Goal: Task Accomplishment & Management: Use online tool/utility

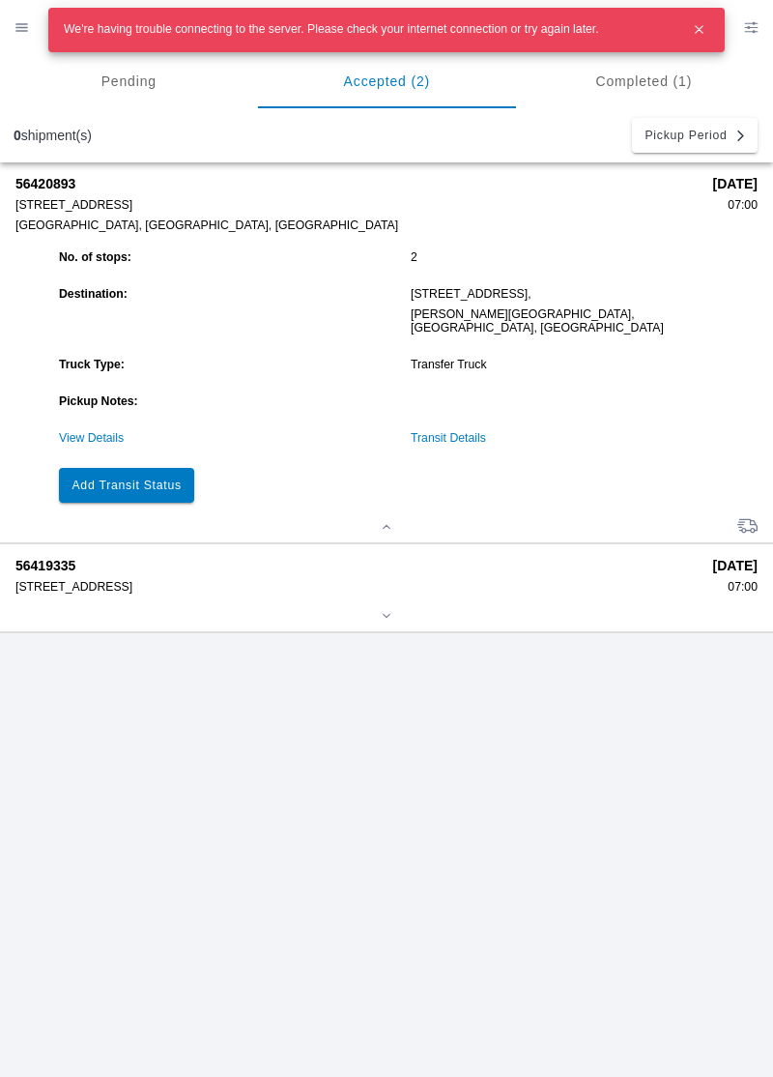
click at [701, 31] on icon "button" at bounding box center [699, 29] width 7 height 7
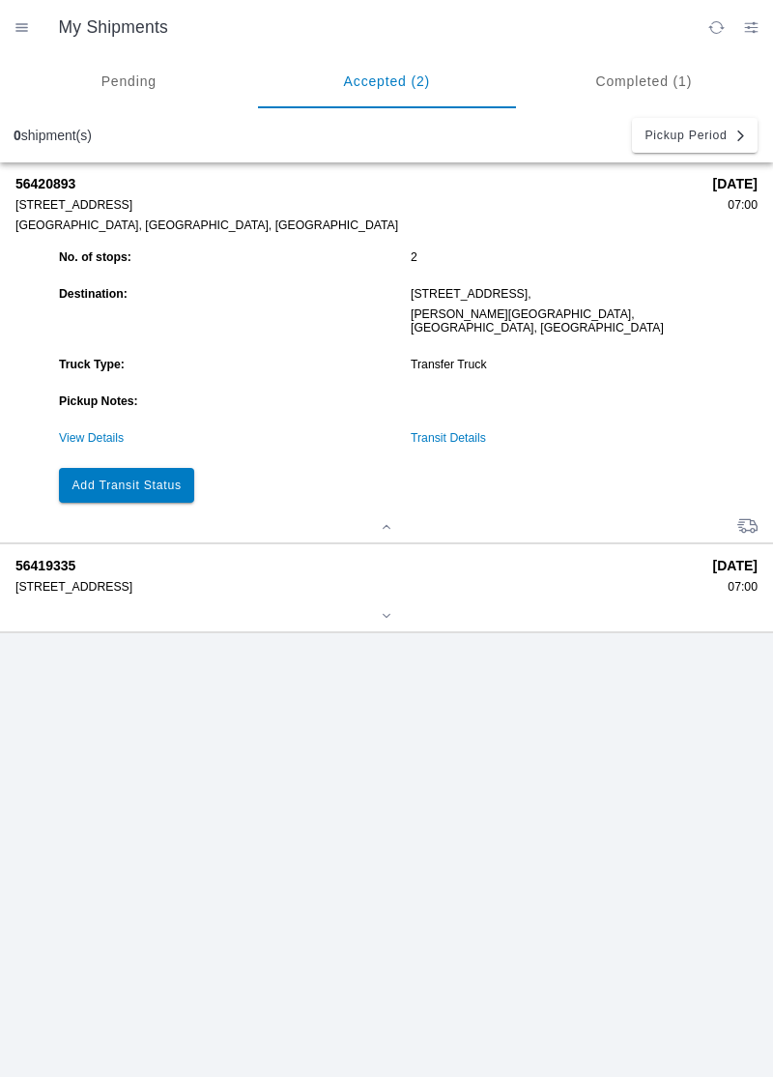
click at [0, 0] on slot "Add Transit Status" at bounding box center [0, 0] width 0 height 0
click at [126, 481] on button "Add Transit Status" at bounding box center [126, 485] width 135 height 35
click at [108, 487] on button "Add Transit Status" at bounding box center [126, 485] width 135 height 35
click at [0, 0] on slot "Add Transit Status" at bounding box center [0, 0] width 0 height 0
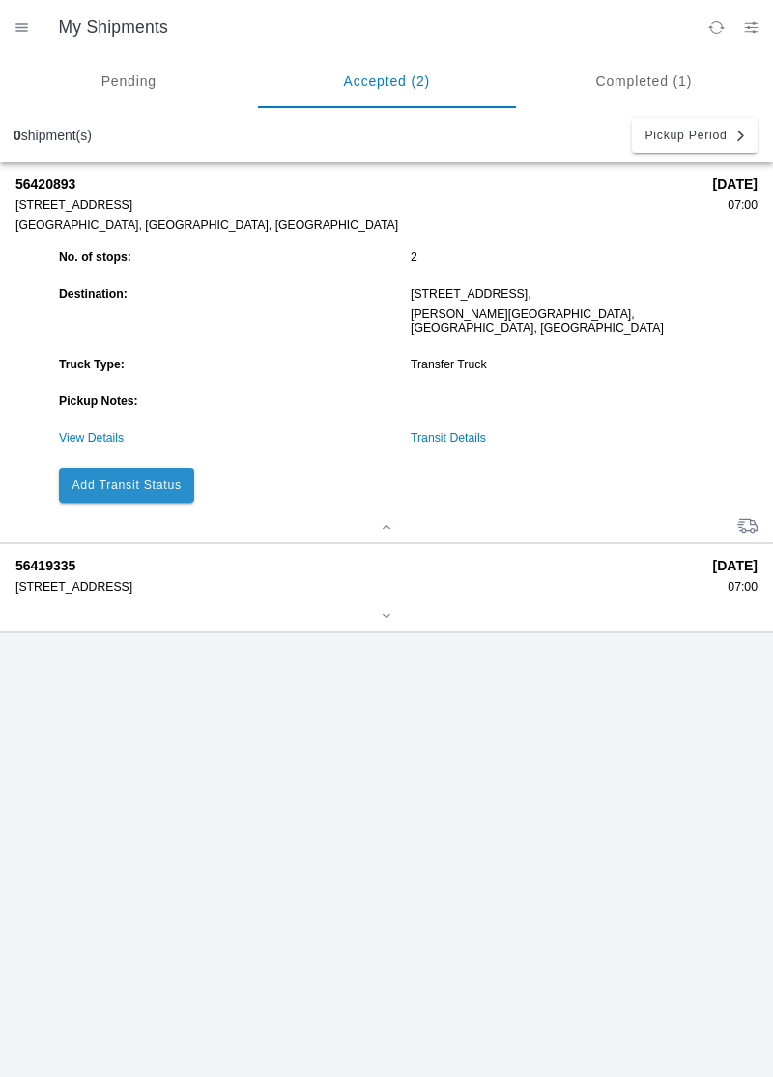
click at [86, 431] on link "View Details" at bounding box center [91, 438] width 65 height 14
click at [89, 431] on link "View Details" at bounding box center [91, 438] width 65 height 14
click at [102, 431] on link "View Details" at bounding box center [91, 438] width 65 height 14
click at [106, 481] on button "Add Transit Status" at bounding box center [126, 485] width 135 height 35
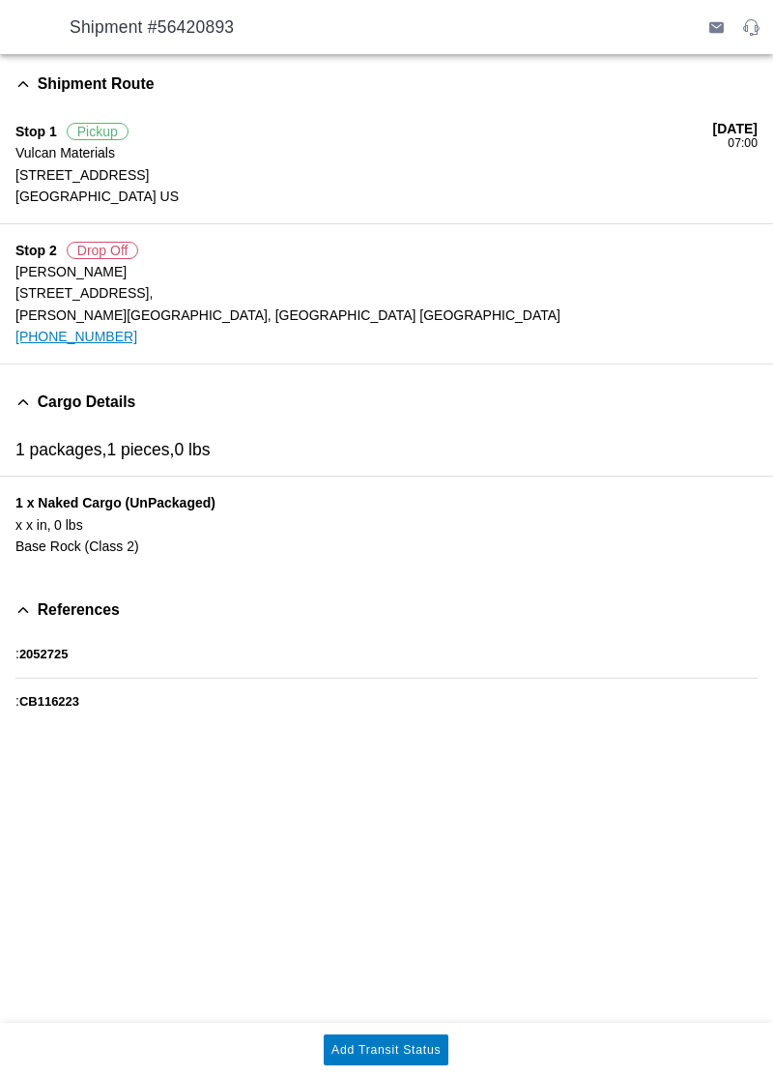
click at [108, 489] on ion-router-outlet "My Shipments Pending Accepted (2) Completed (1) 0 shipment(s) Pickup Period 564…" at bounding box center [386, 538] width 773 height 1077
click at [108, 489] on div "1 x Naked Cargo (UnPackaged) x x IN, 0 LBS Base Rock (Class 2)" at bounding box center [386, 525] width 773 height 96
click at [356, 1061] on button "Add Transit Status" at bounding box center [386, 1049] width 125 height 31
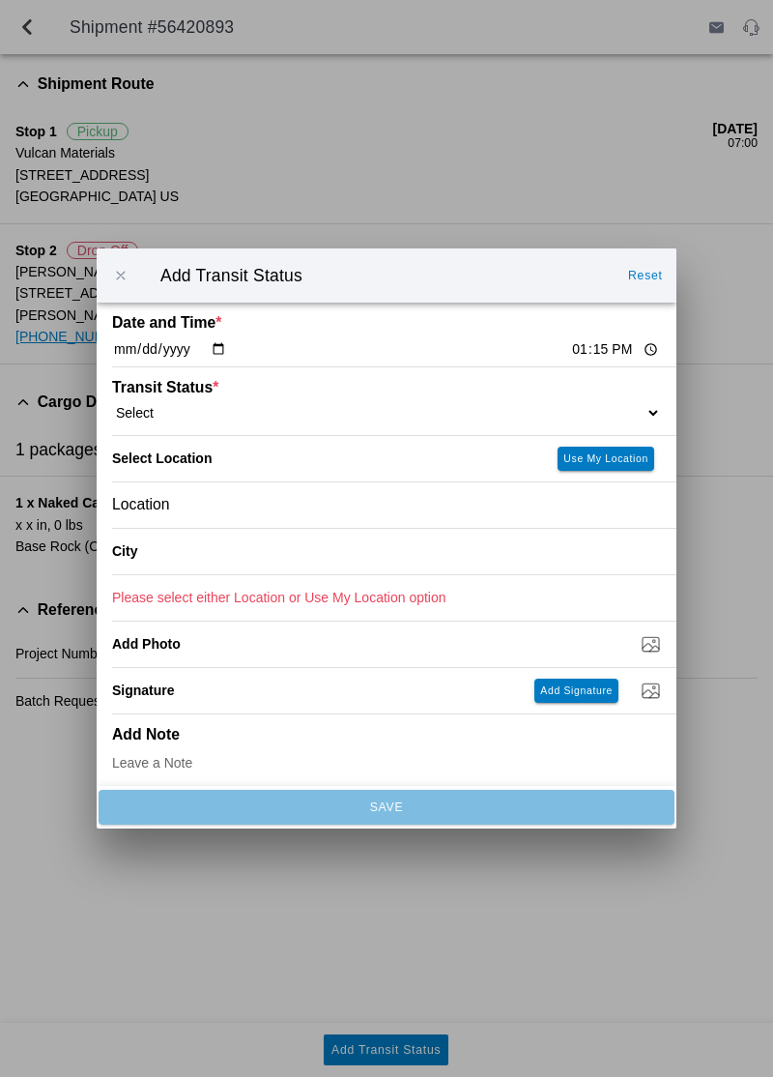
click at [570, 347] on input "13:15" at bounding box center [615, 349] width 91 height 20
type input "13:10"
click at [251, 406] on select "Select Arrive at Drop Off Arrive at Pickup Break Start Break Stop Depart Drop O…" at bounding box center [386, 412] width 549 height 17
select select "ARVDLVLOC"
click at [172, 506] on div "Location" at bounding box center [386, 504] width 549 height 45
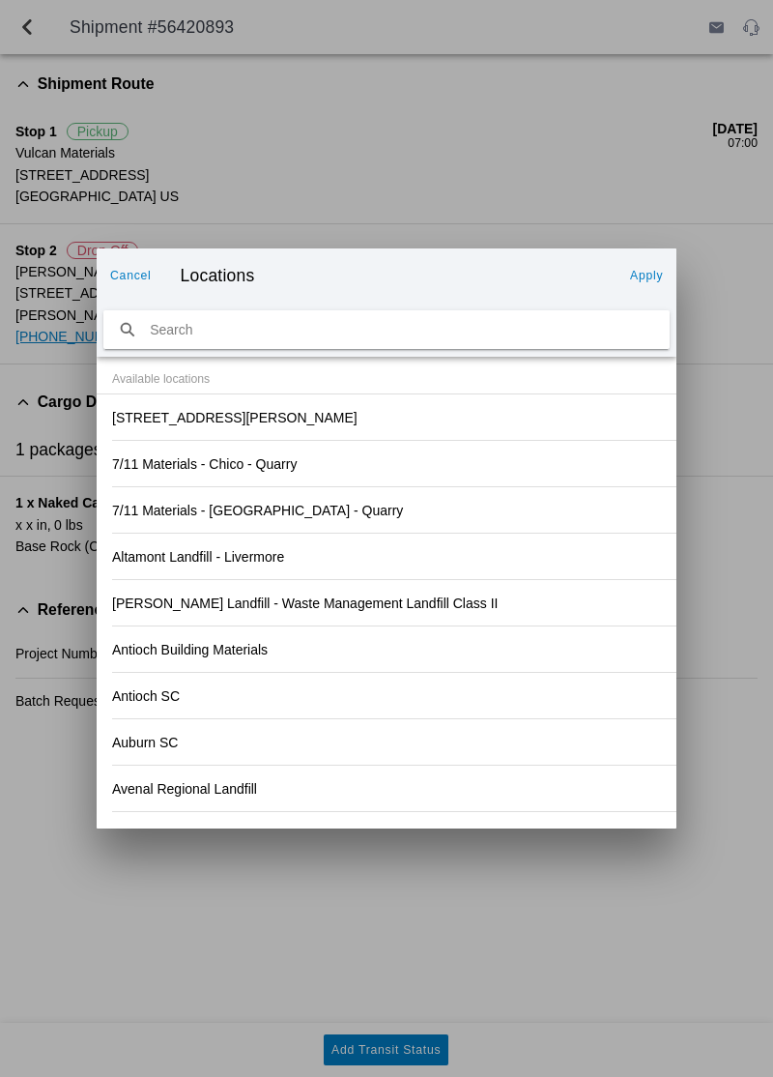
click at [0, 0] on slot "[STREET_ADDRESS][PERSON_NAME]" at bounding box center [0, 0] width 0 height 0
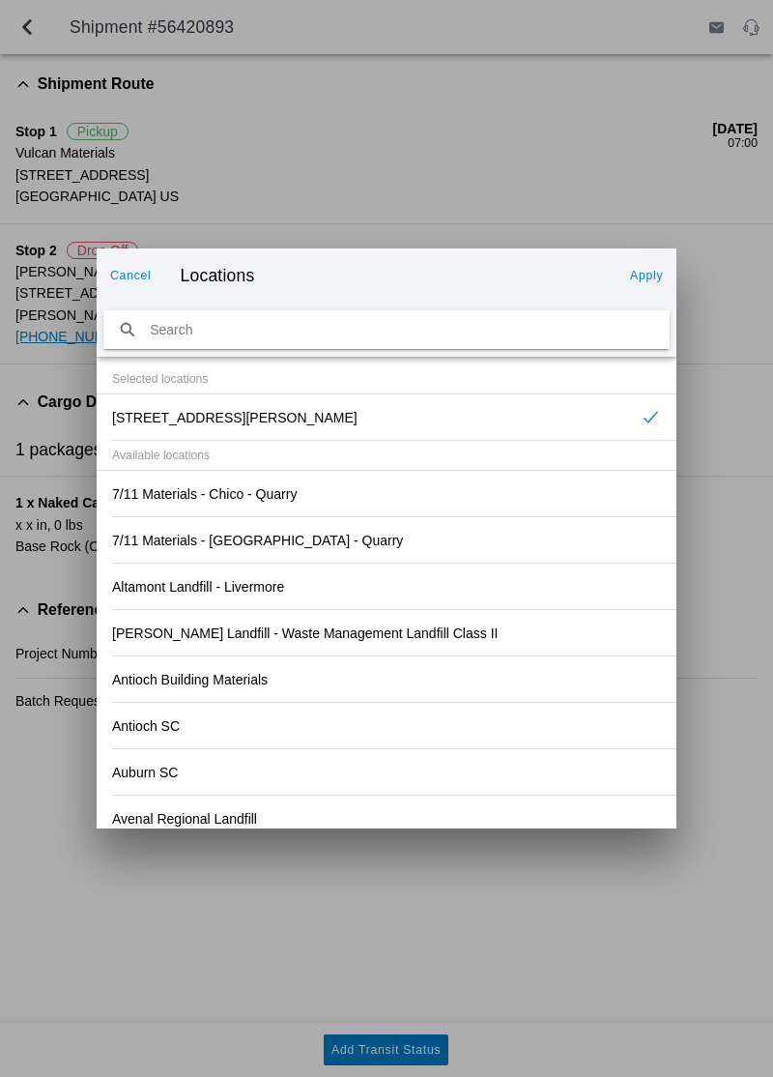
click at [0, 0] on slot "Apply" at bounding box center [0, 0] width 0 height 0
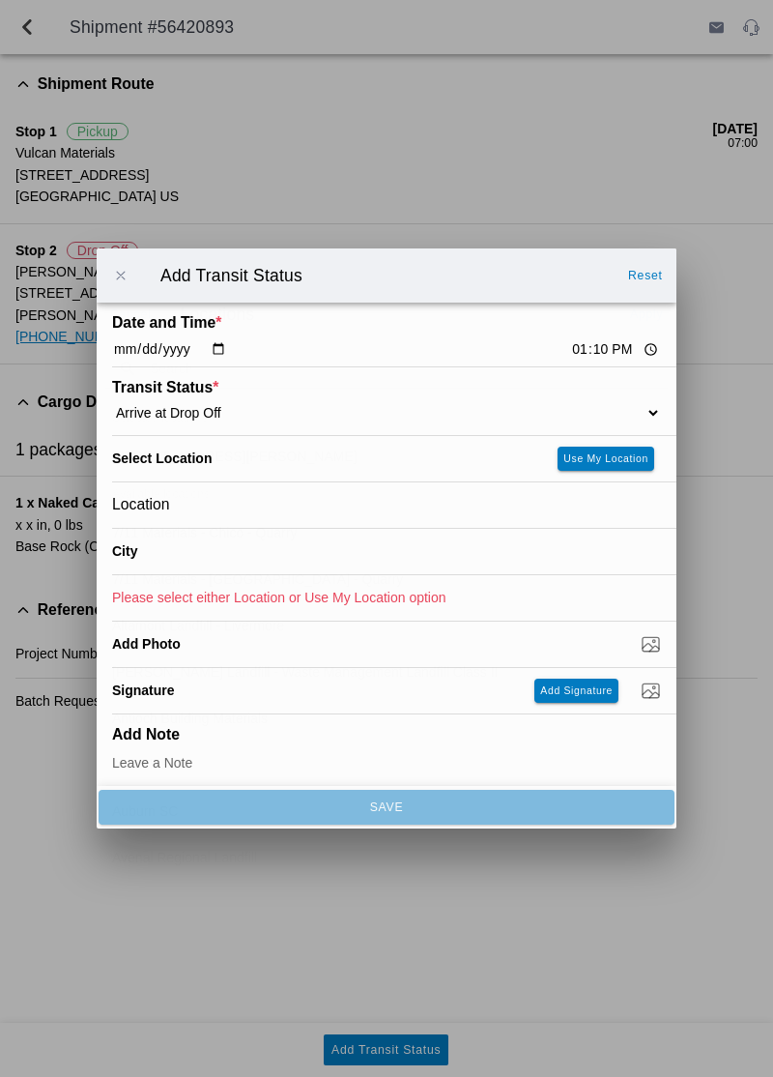
type input "[PERSON_NAME][GEOGRAPHIC_DATA]"
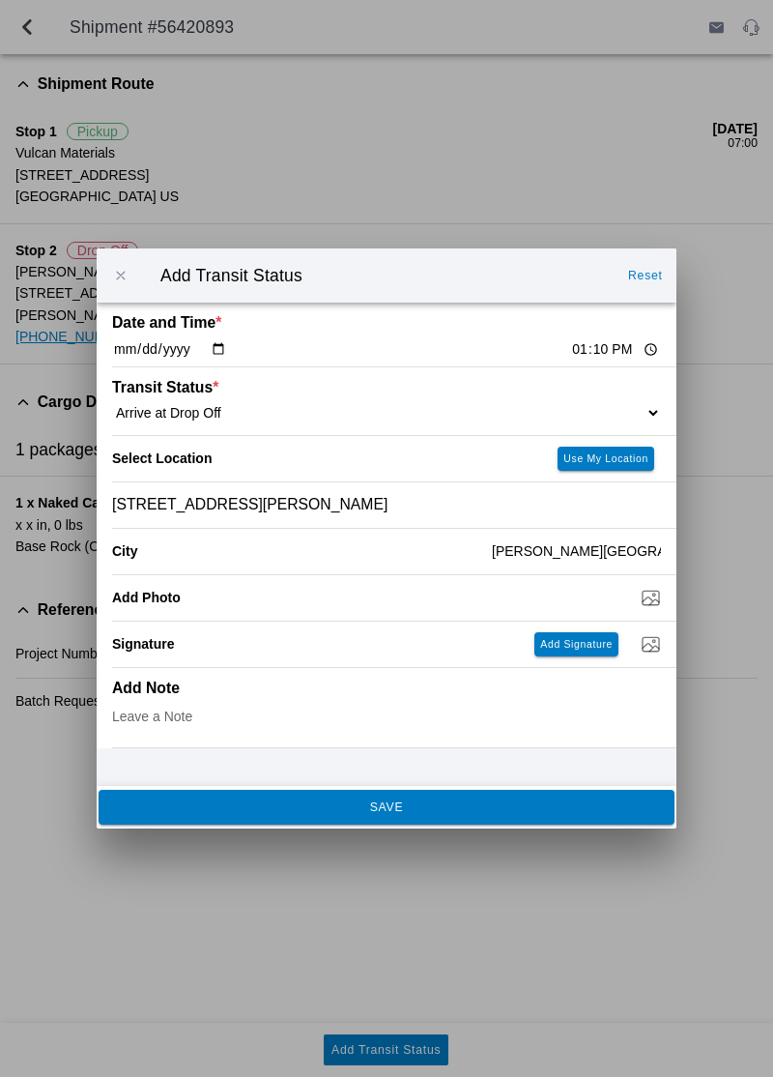
click at [505, 810] on span "SAVE" at bounding box center [386, 807] width 550 height 12
